Goal: Task Accomplishment & Management: Use online tool/utility

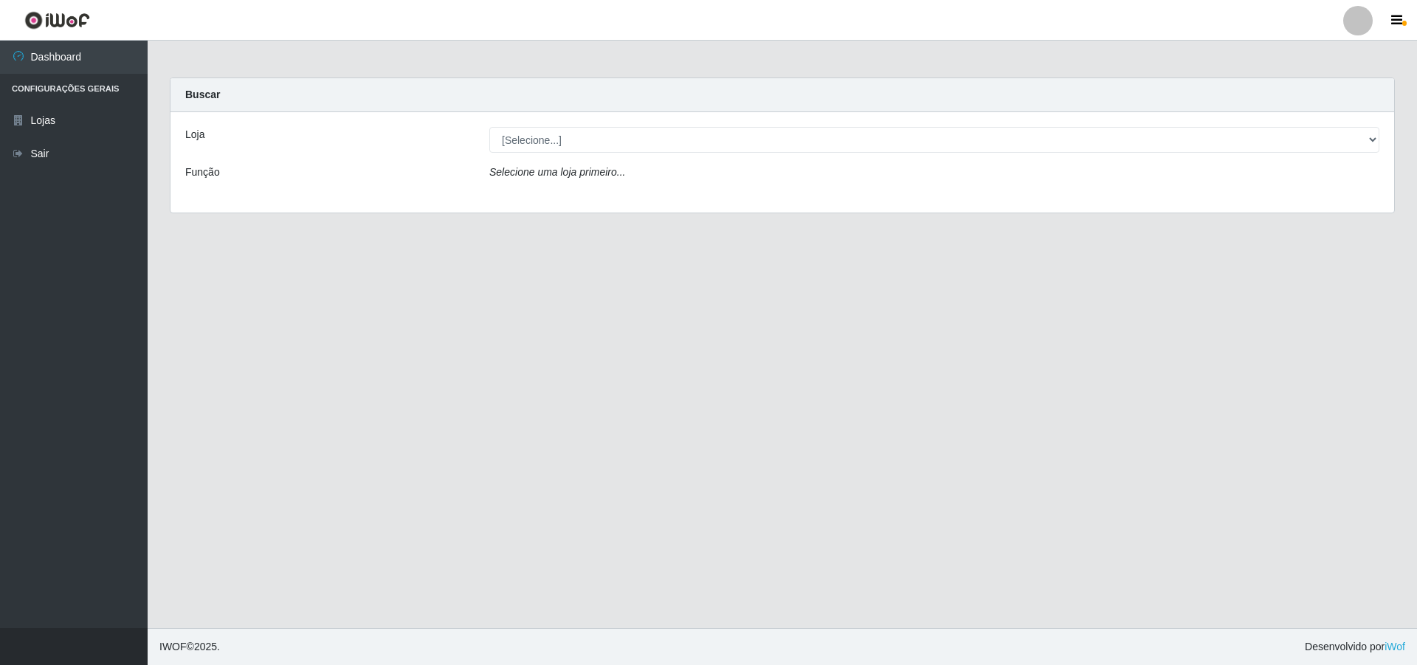
drag, startPoint x: 587, startPoint y: 173, endPoint x: 589, endPoint y: 165, distance: 8.3
click at [587, 173] on icon "Selecione uma loja primeiro..." at bounding box center [557, 172] width 136 height 12
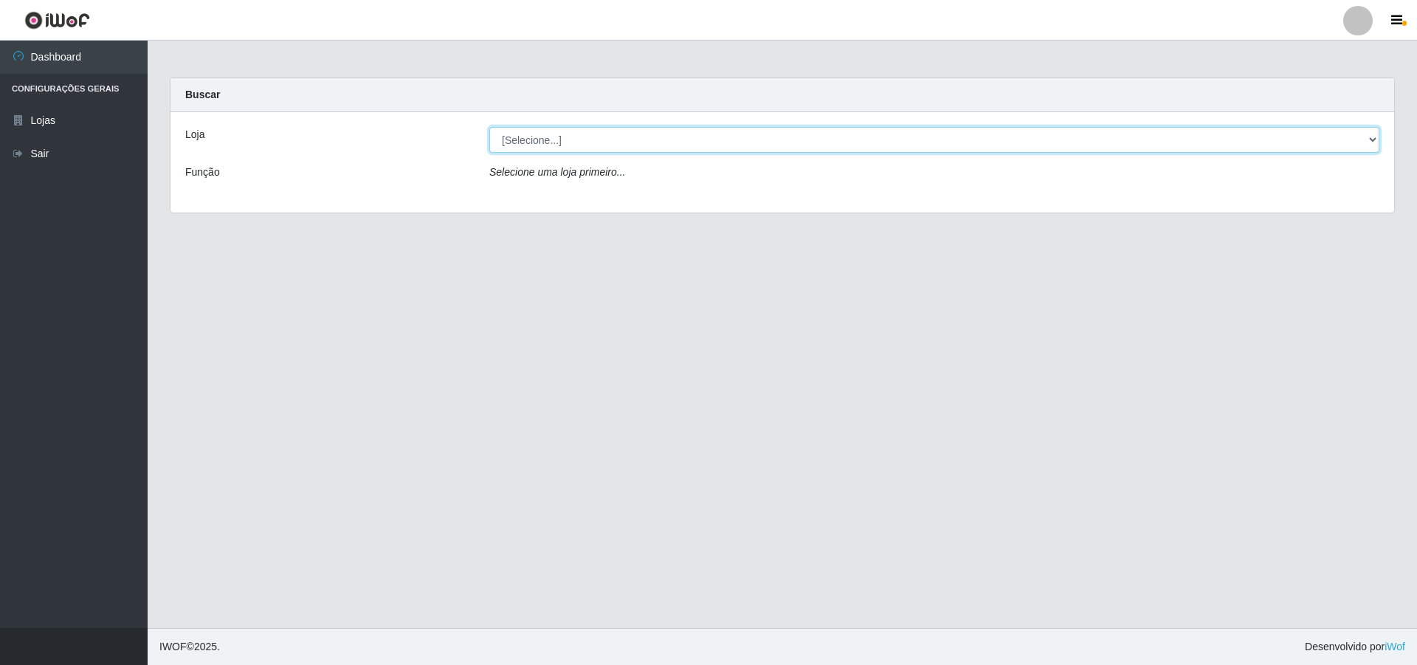
click at [597, 131] on select "[Selecione...] Extrabom - Loja 01 Centro de Distribuição" at bounding box center [934, 140] width 890 height 26
select select "435"
click at [489, 127] on select "[Selecione...] Extrabom - Loja 01 Centro de Distribuição" at bounding box center [934, 140] width 890 height 26
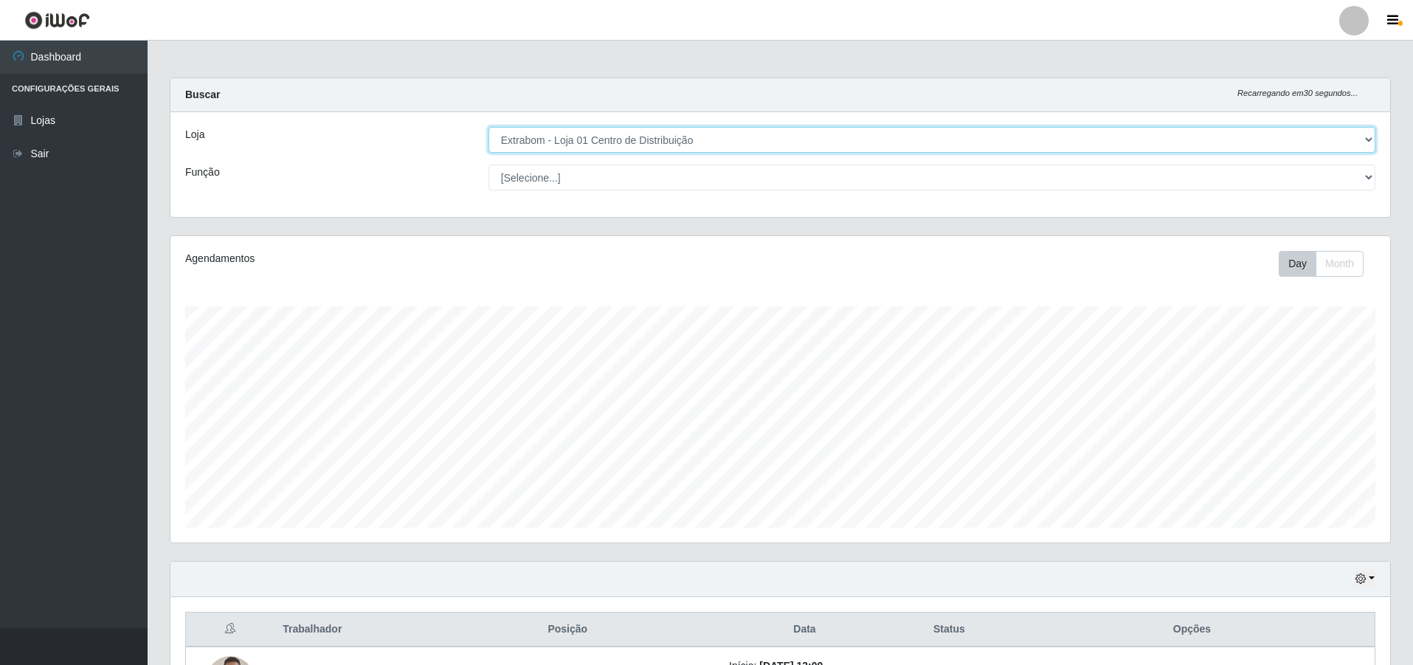
scroll to position [306, 1220]
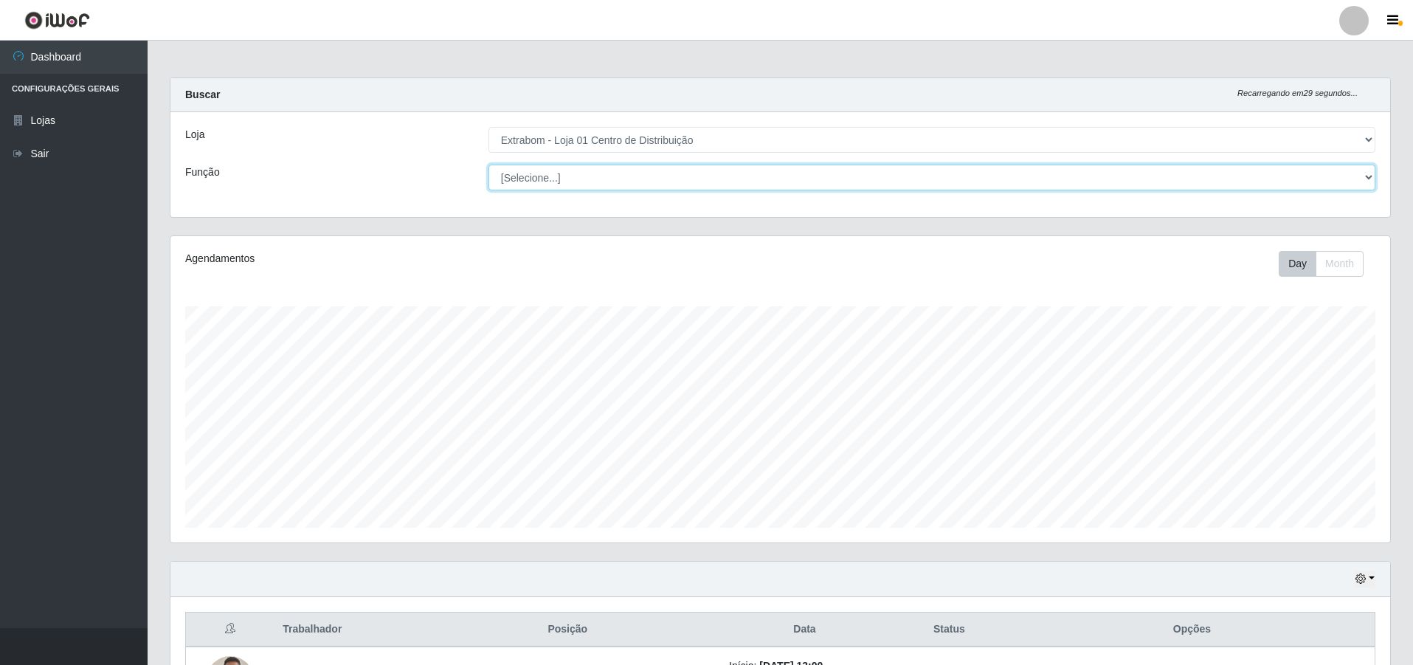
click at [575, 178] on select "[Selecione...] Carregador e Descarregador de Caminhão Carregador e Descarregado…" at bounding box center [932, 178] width 887 height 26
click at [489, 165] on select "[Selecione...] Carregador e Descarregador de Caminhão Carregador e Descarregado…" at bounding box center [932, 178] width 887 height 26
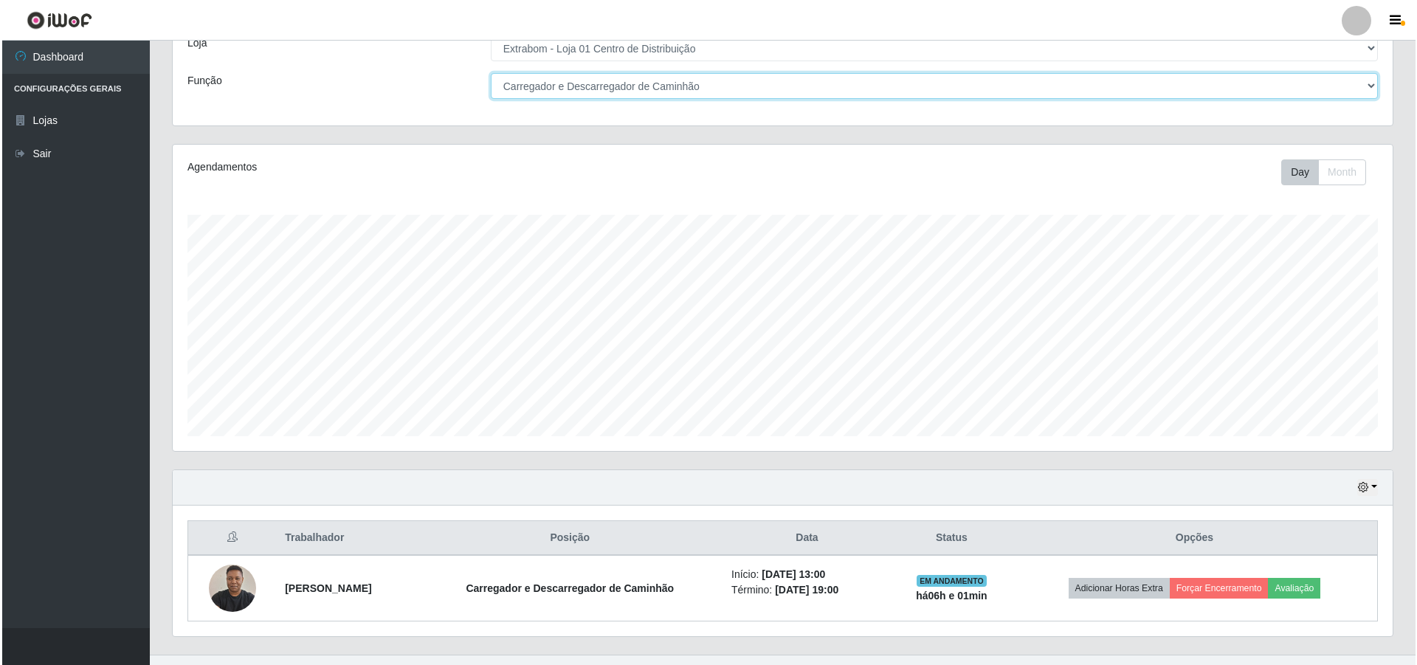
scroll to position [118, 0]
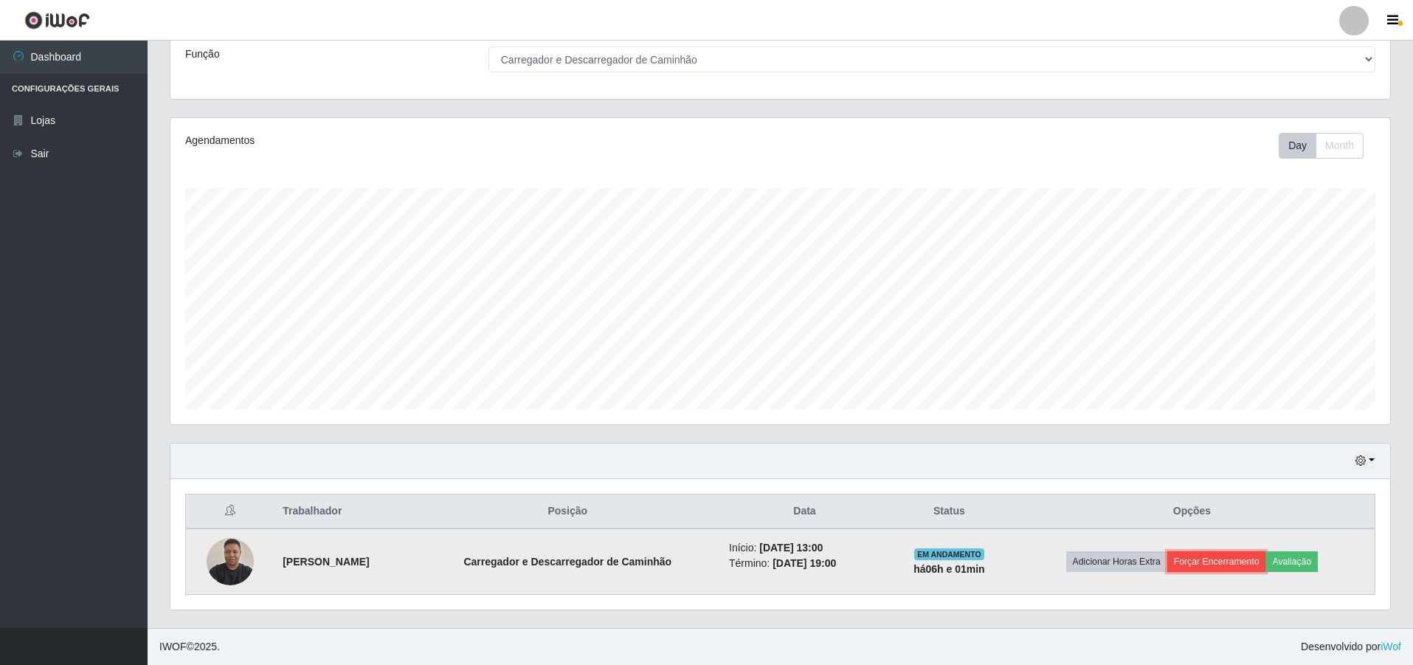
click at [1214, 557] on button "Forçar Encerramento" at bounding box center [1217, 561] width 99 height 21
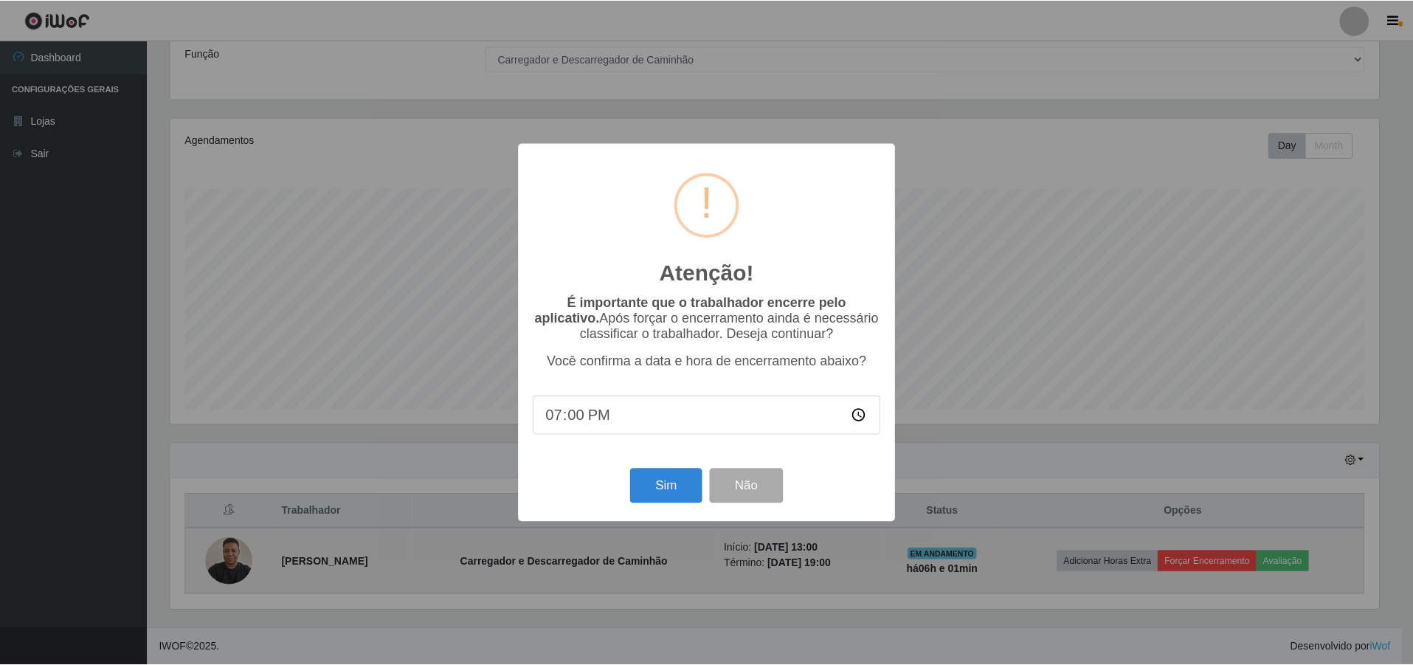
scroll to position [306, 1213]
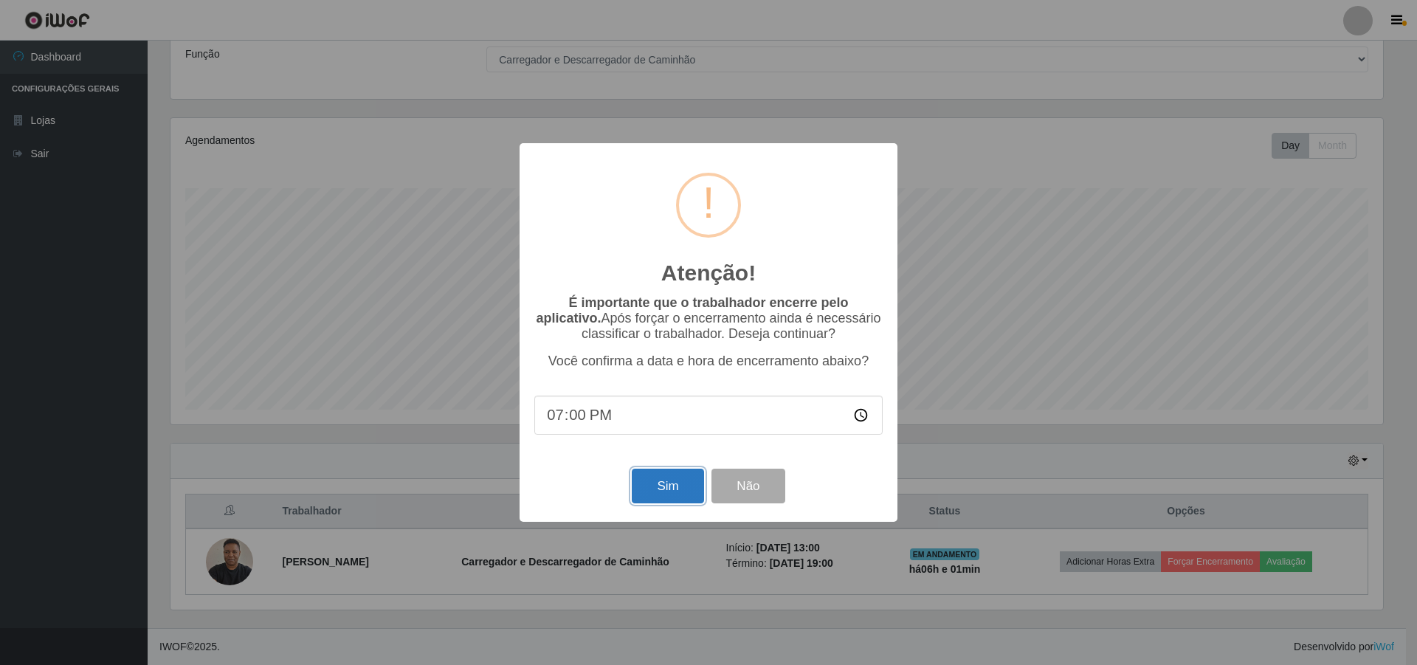
click at [650, 494] on button "Sim" at bounding box center [668, 486] width 72 height 35
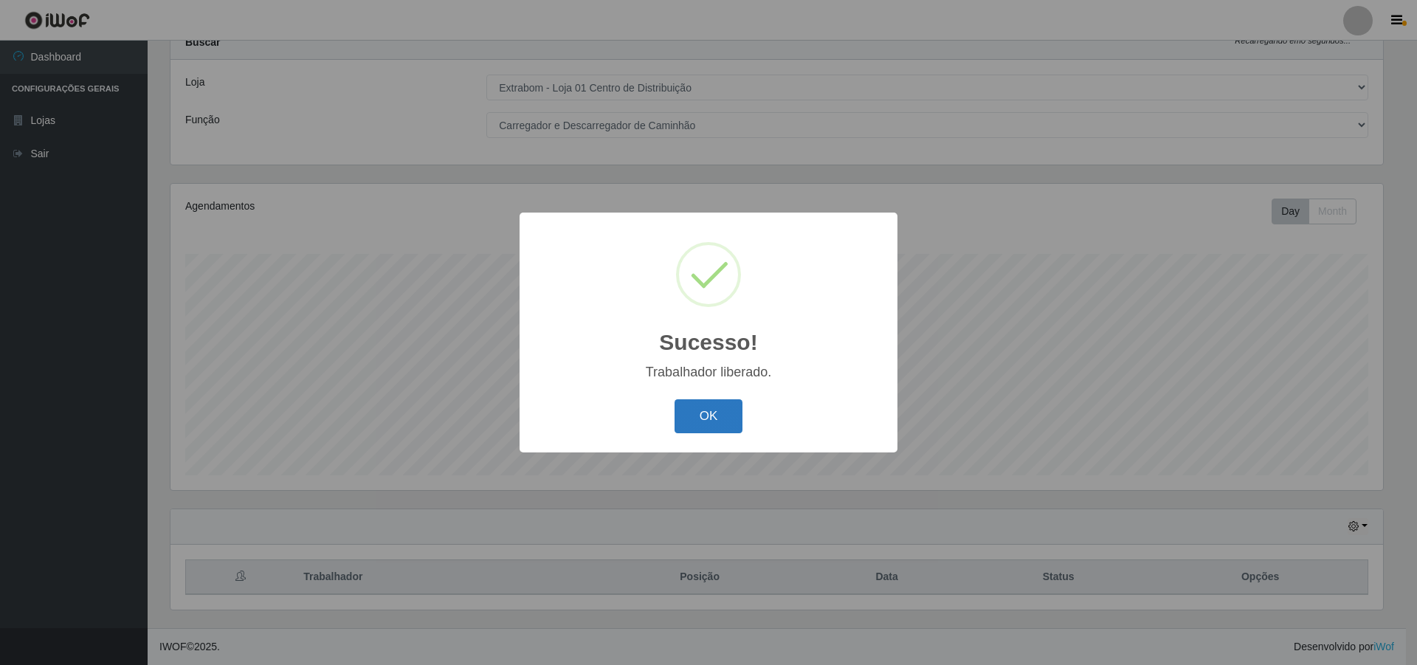
drag, startPoint x: 669, startPoint y: 374, endPoint x: 707, endPoint y: 423, distance: 62.0
click at [672, 373] on div "Trabalhador liberado." at bounding box center [708, 372] width 348 height 15
drag, startPoint x: 720, startPoint y: 444, endPoint x: 718, endPoint y: 435, distance: 8.4
click at [721, 444] on div "Sucesso! × Trabalhador liberado. OK Cancel" at bounding box center [709, 332] width 378 height 239
click at [718, 430] on button "OK" at bounding box center [709, 416] width 69 height 35
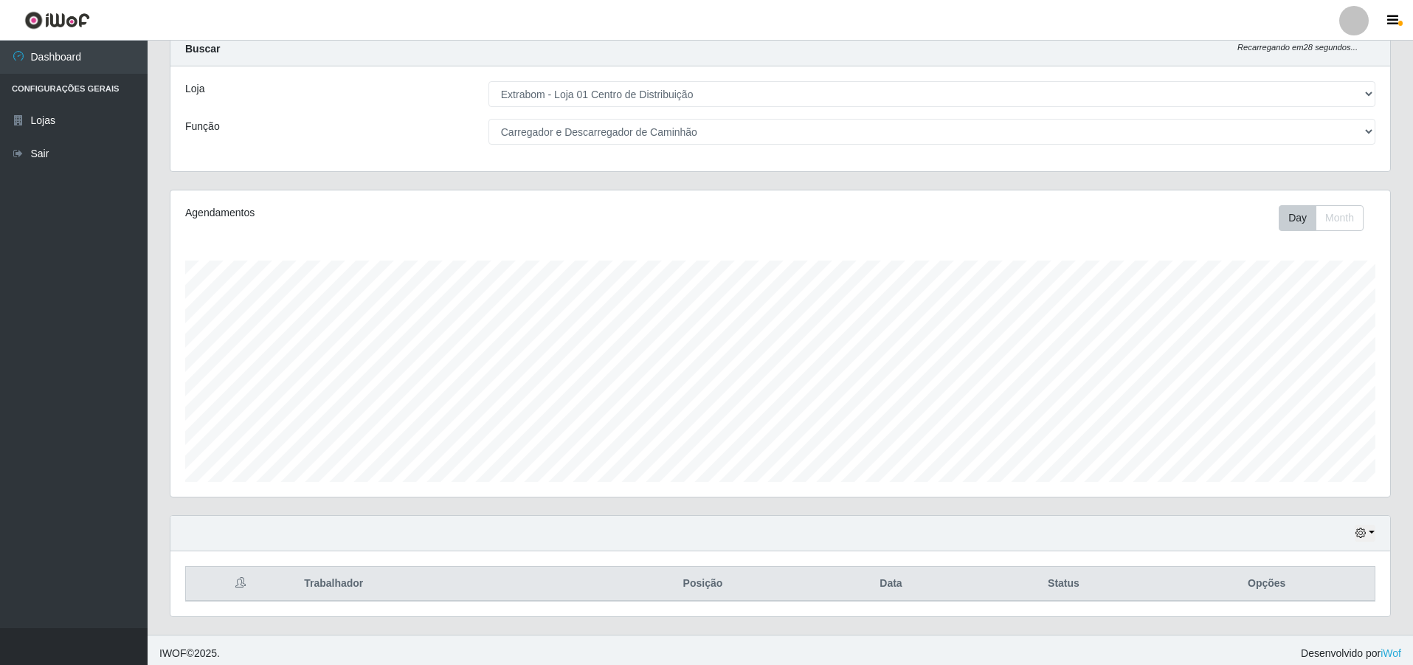
scroll to position [0, 0]
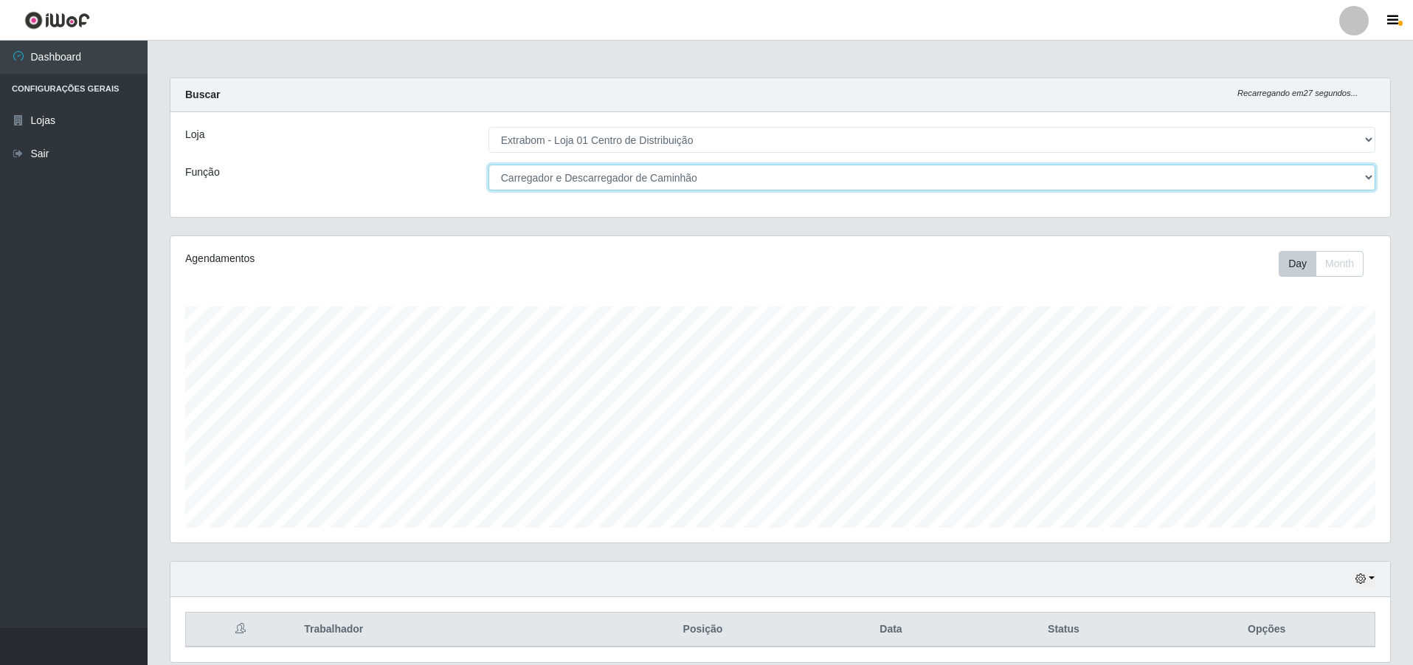
click at [567, 167] on select "[Selecione...] Carregador e Descarregador de Caminhão Carregador e Descarregado…" at bounding box center [932, 178] width 887 height 26
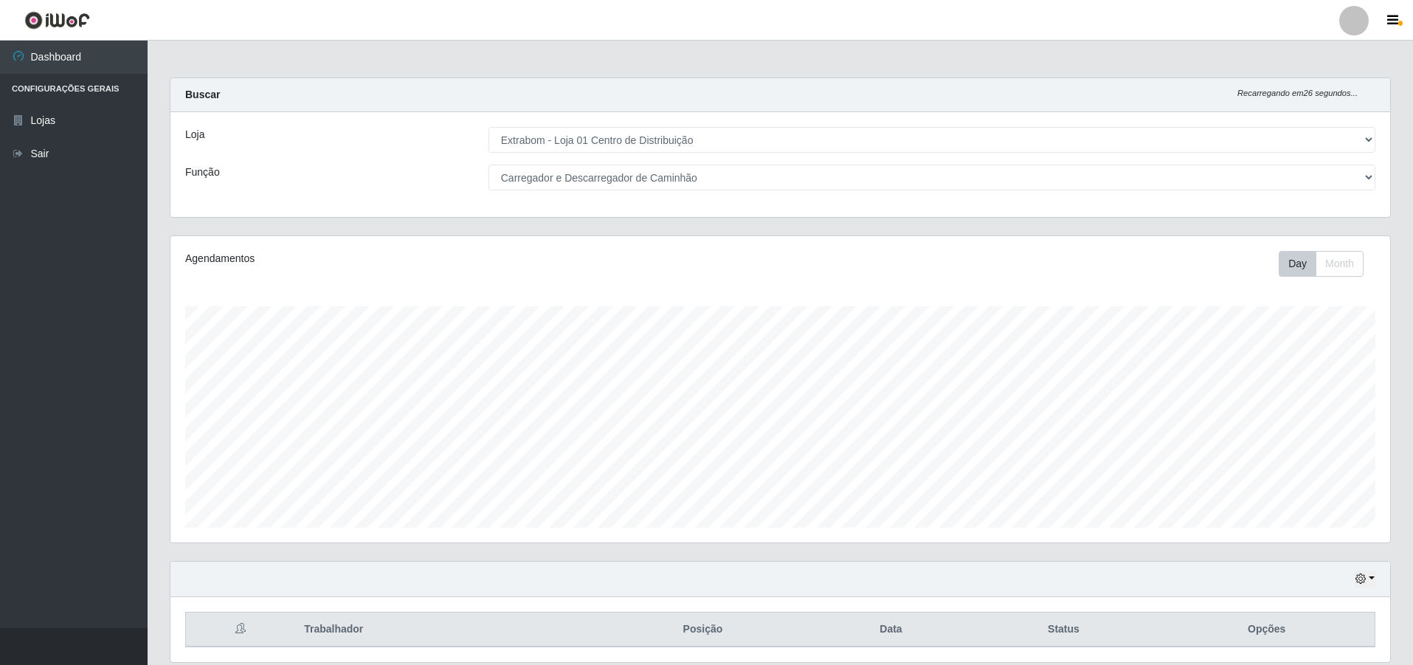
click at [562, 154] on div "Loja [Selecione...] Extrabom - Loja 01 Centro de Distribuição Função [Selecione…" at bounding box center [780, 164] width 1220 height 105
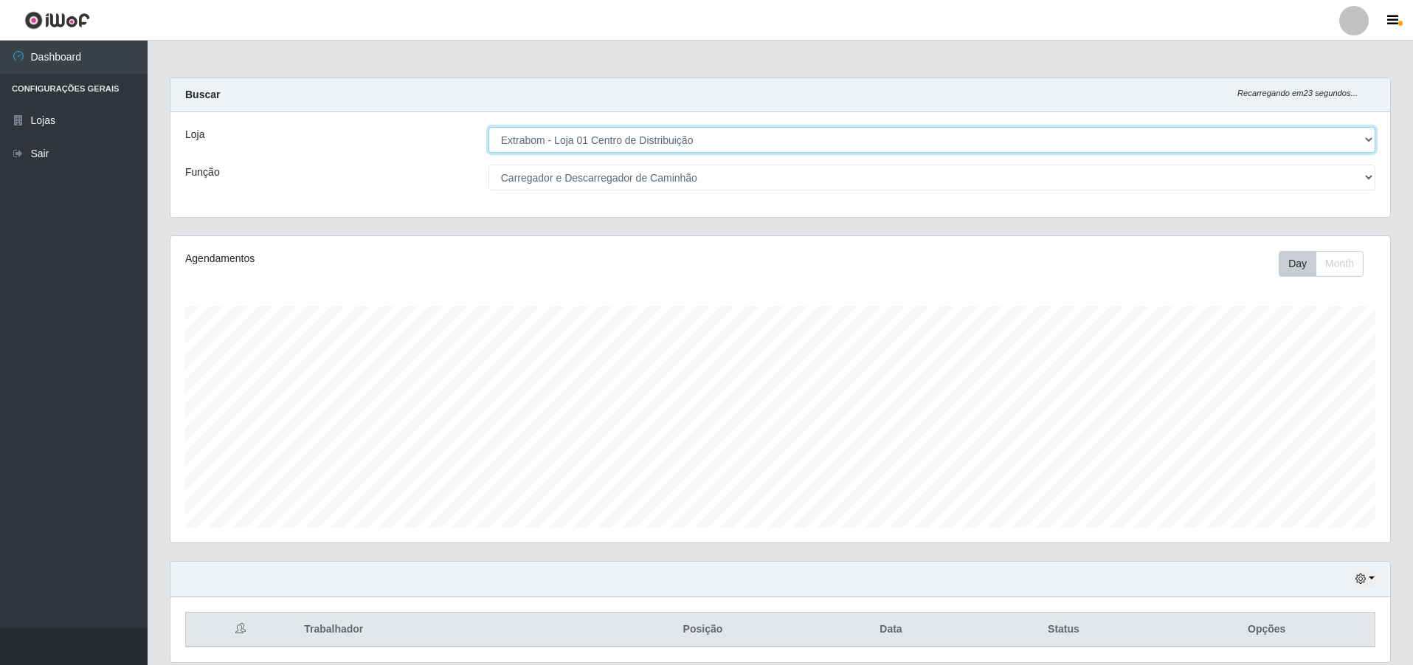
click at [589, 146] on select "[Selecione...] Extrabom - Loja 01 Centro de Distribuição" at bounding box center [932, 140] width 887 height 26
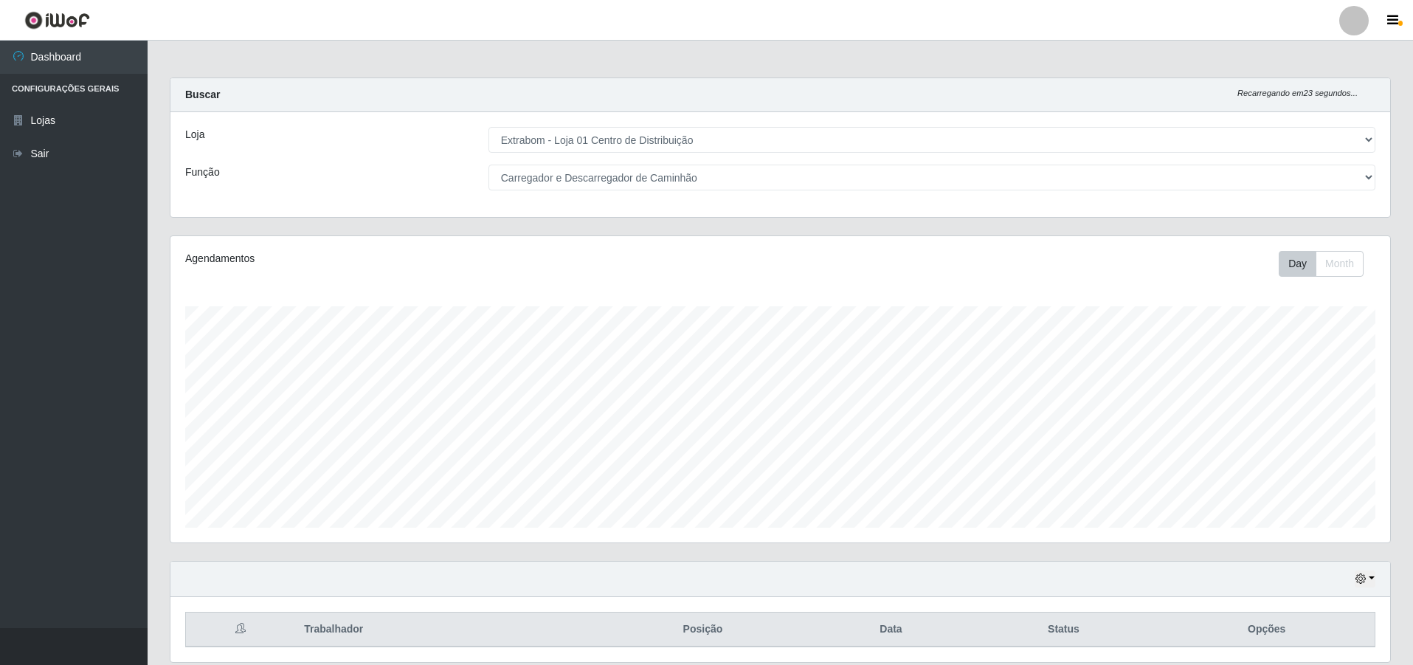
drag, startPoint x: 573, startPoint y: 113, endPoint x: 552, endPoint y: 115, distance: 20.8
click at [573, 113] on div "Loja [Selecione...] Extrabom - Loja 01 Centro de Distribuição Função [Selecione…" at bounding box center [780, 164] width 1220 height 105
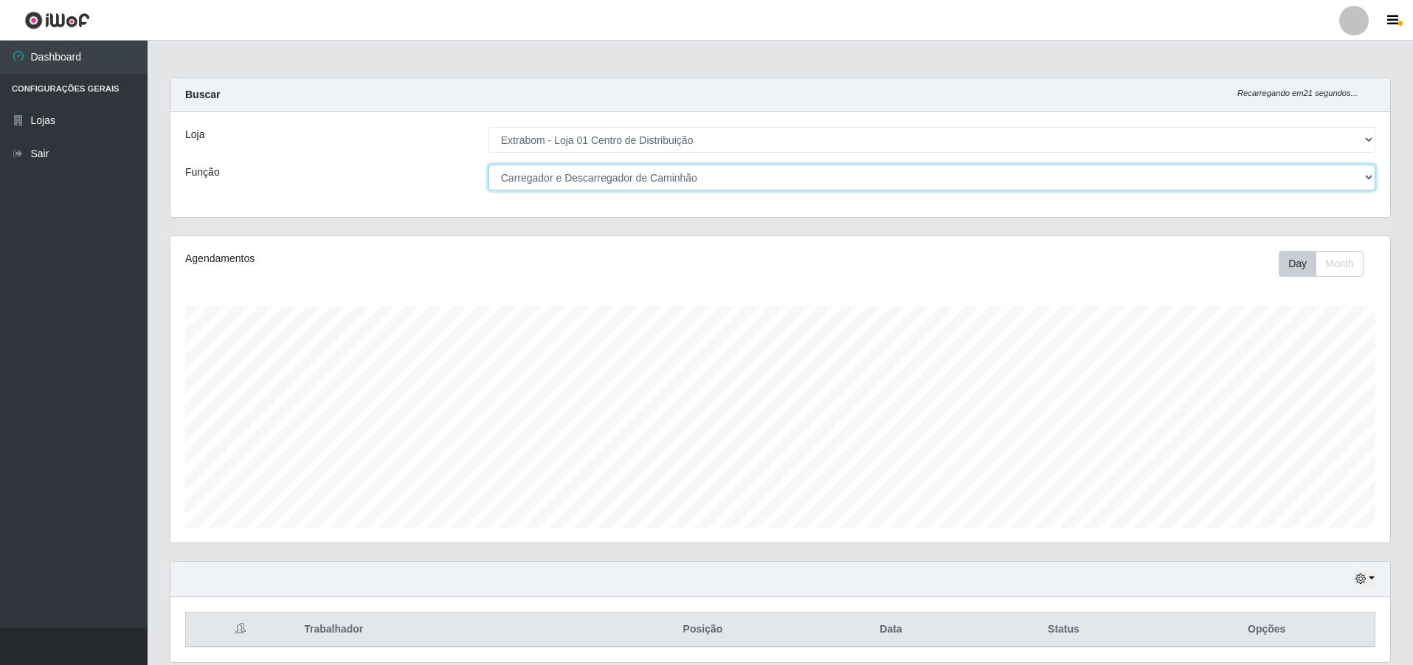
click at [537, 171] on select "[Selecione...] Carregador e Descarregador de Caminhão Carregador e Descarregado…" at bounding box center [932, 178] width 887 height 26
click at [489, 165] on select "[Selecione...] Carregador e Descarregador de Caminhão Carregador e Descarregado…" at bounding box center [932, 178] width 887 height 26
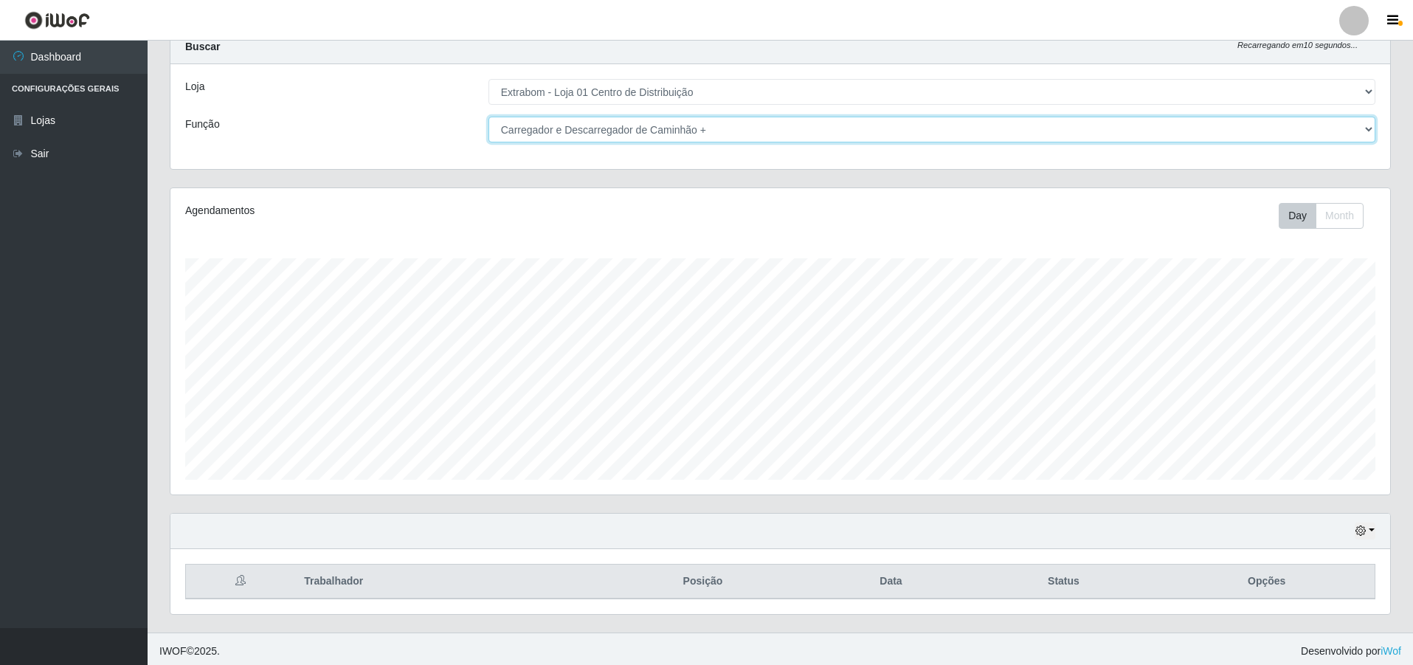
scroll to position [52, 0]
click at [517, 114] on select "[Selecione...] Carregador e Descarregador de Caminhão Carregador e Descarregado…" at bounding box center [932, 125] width 887 height 26
select select "139"
click at [489, 112] on select "[Selecione...] Carregador e Descarregador de Caminhão Carregador e Descarregado…" at bounding box center [932, 125] width 887 height 26
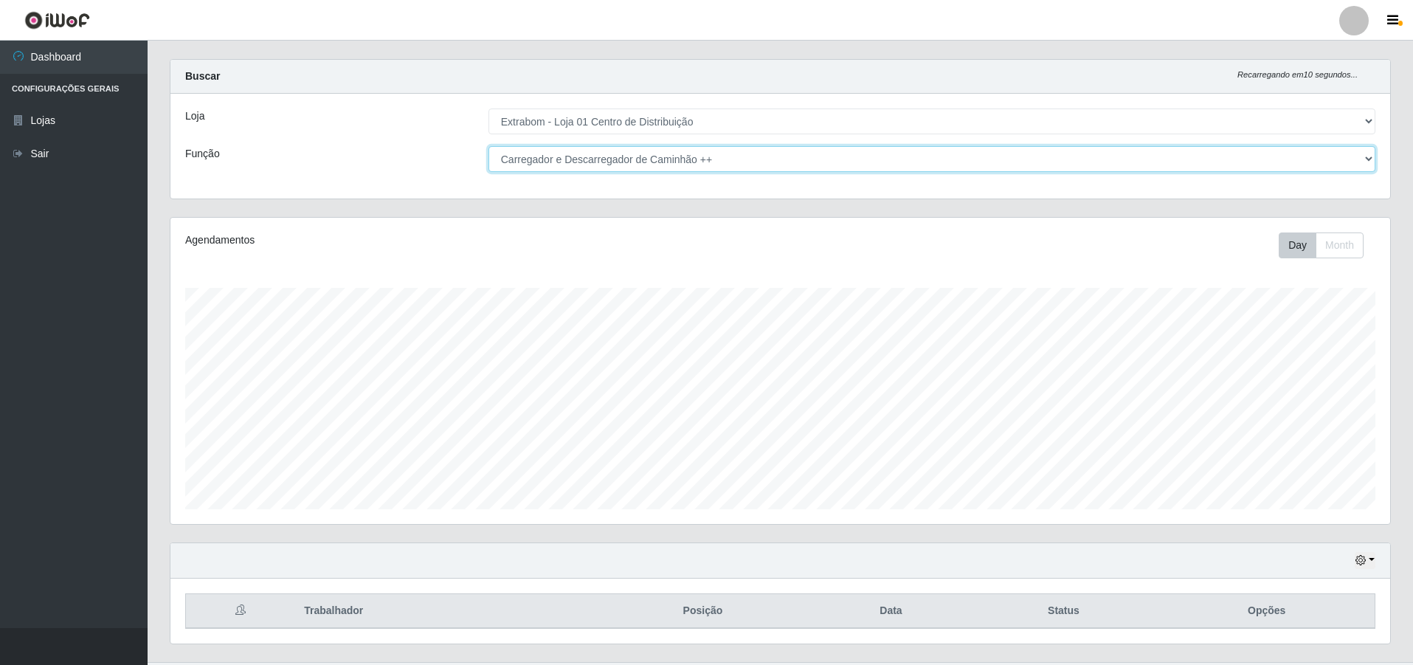
scroll to position [0, 0]
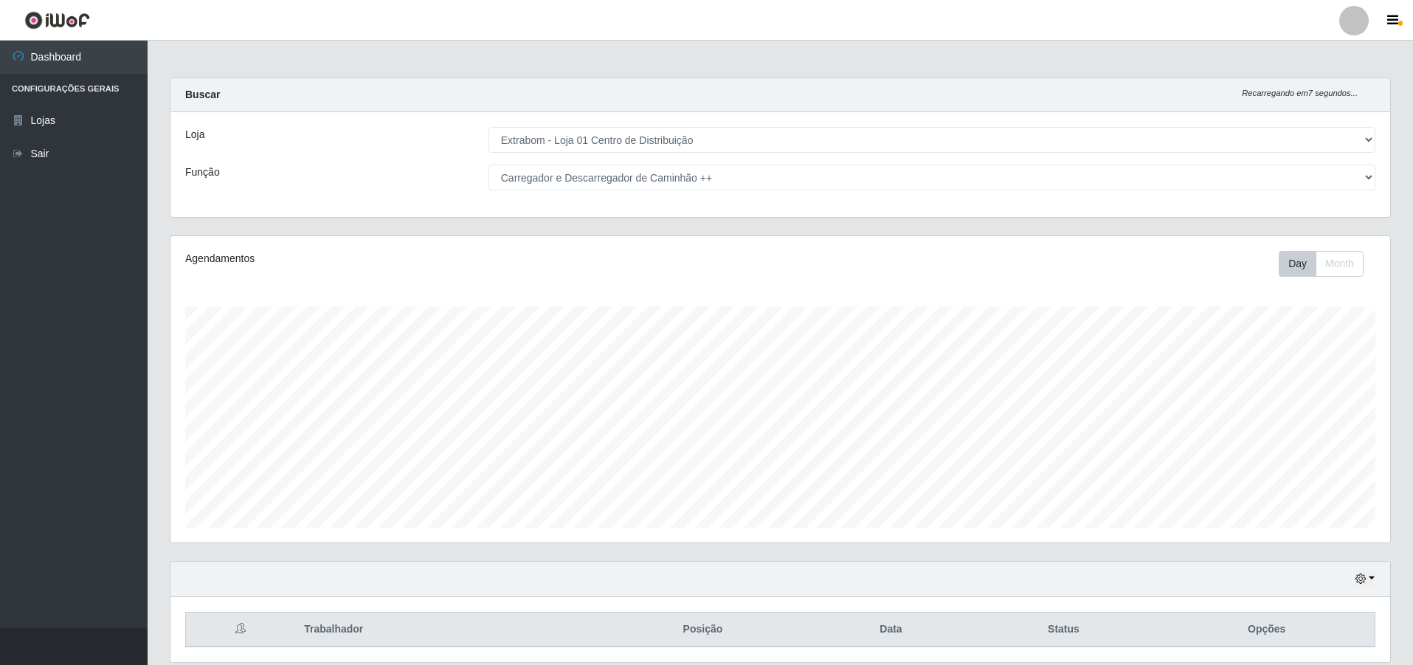
click at [1358, 30] on div at bounding box center [1355, 21] width 30 height 30
click at [965, 65] on main "Carregando... Buscar Recarregando em 6 segundos... Loja [Selecione...] Extrabom…" at bounding box center [781, 361] width 1266 height 640
